Goal: Task Accomplishment & Management: Manage account settings

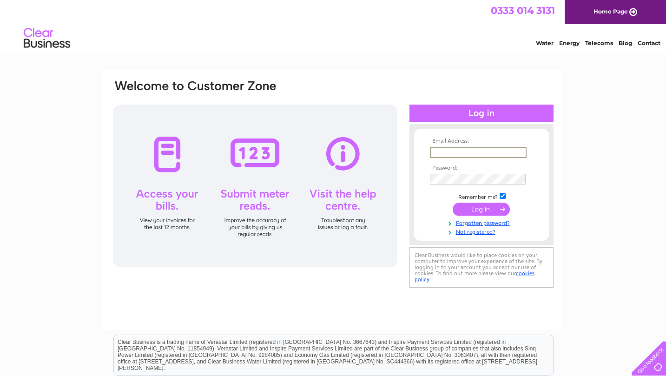
type input "stjoinery@waitrose.com"
click at [481, 208] on input "submit" at bounding box center [481, 209] width 57 height 13
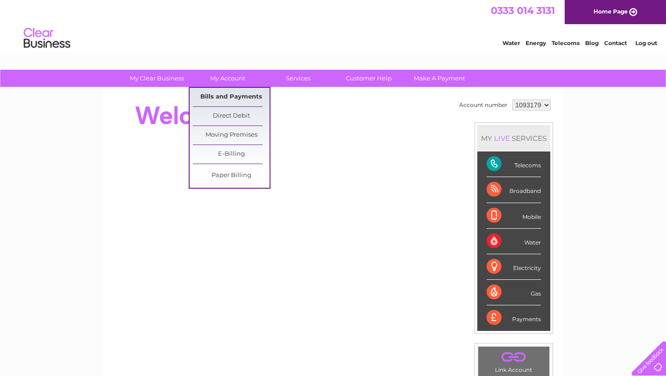
click at [221, 92] on link "Bills and Payments" at bounding box center [231, 97] width 77 height 19
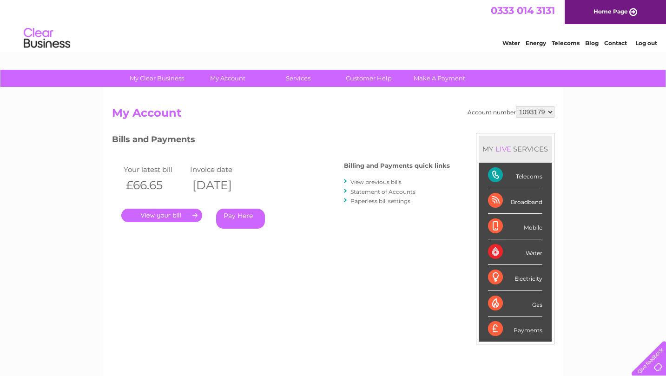
scroll to position [66, 0]
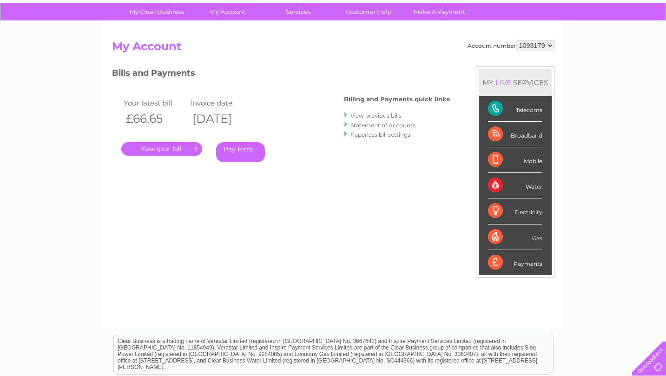
click at [180, 150] on link "." at bounding box center [161, 148] width 81 height 13
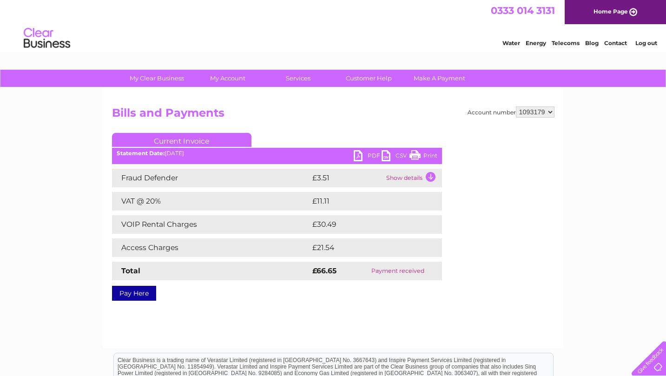
click at [422, 155] on link "Print" at bounding box center [423, 156] width 28 height 13
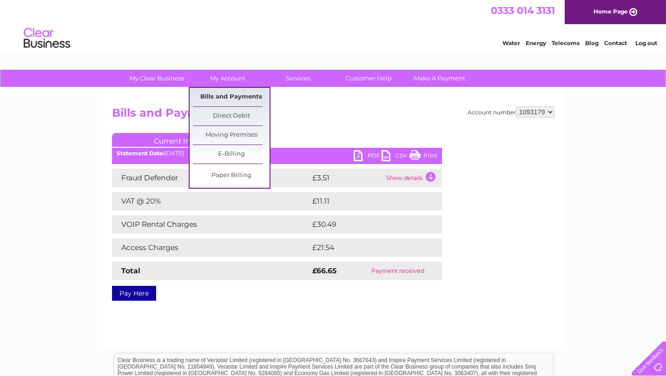
click at [230, 98] on link "Bills and Payments" at bounding box center [231, 97] width 77 height 19
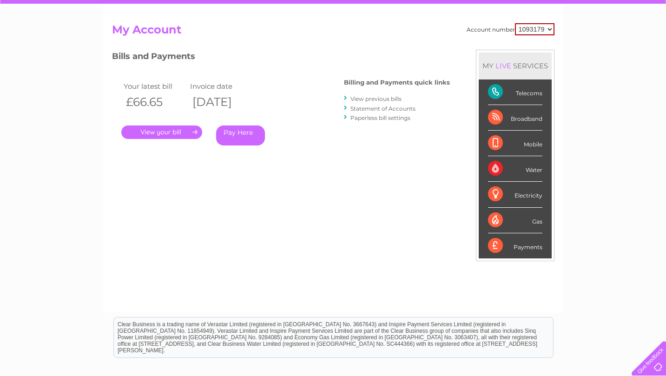
scroll to position [5, 0]
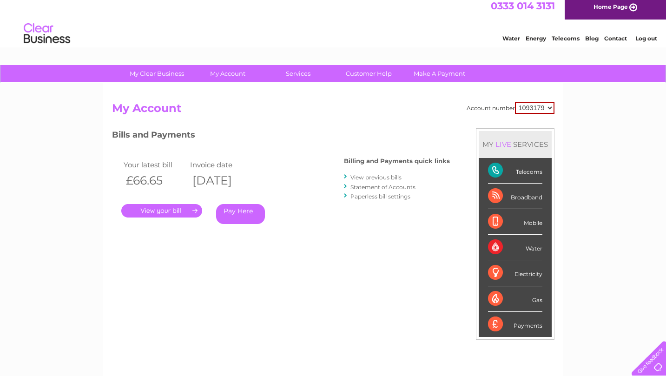
click at [372, 178] on link "View previous bills" at bounding box center [375, 177] width 51 height 7
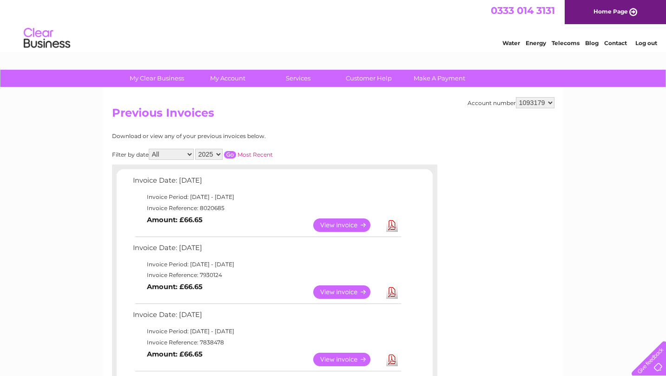
scroll to position [13, 0]
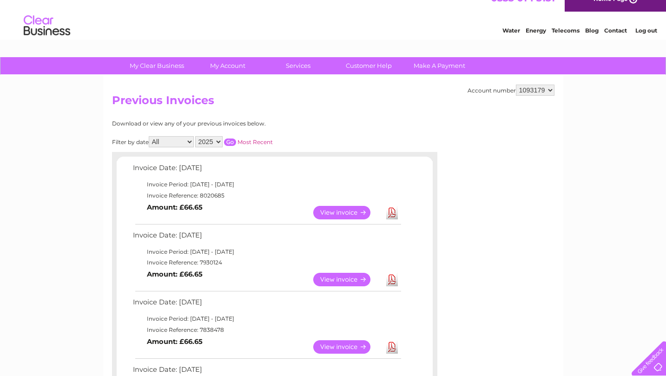
click at [347, 275] on link "View" at bounding box center [347, 279] width 68 height 13
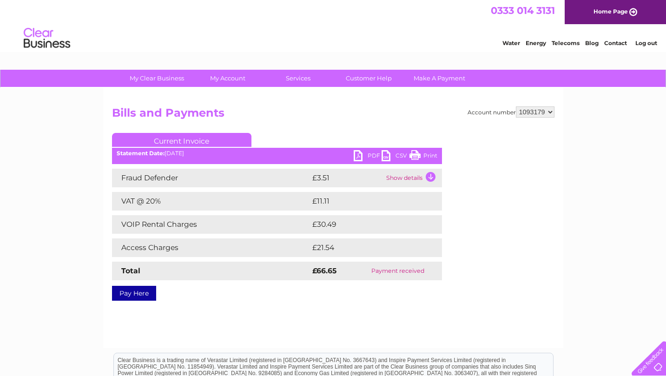
click at [416, 155] on link "Print" at bounding box center [423, 156] width 28 height 13
